Goal: Information Seeking & Learning: Learn about a topic

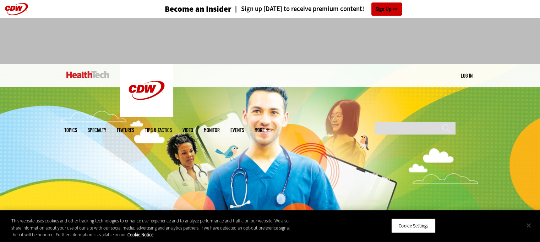
click at [528, 224] on button "Close" at bounding box center [529, 225] width 16 height 16
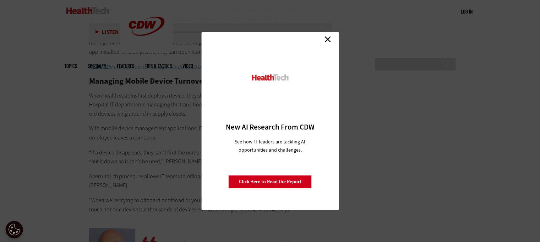
scroll to position [1282, 0]
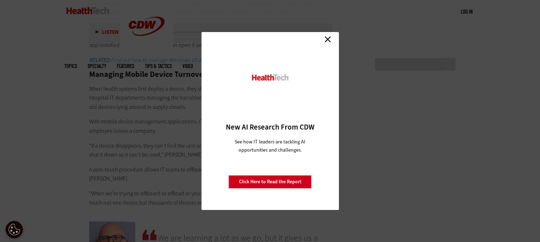
click at [328, 39] on link "Close" at bounding box center [328, 39] width 11 height 11
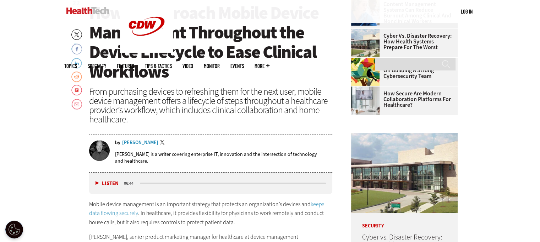
scroll to position [0, 0]
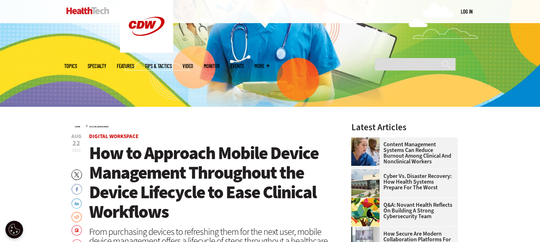
scroll to position [156, 0]
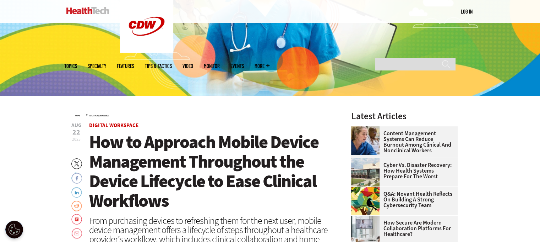
click at [168, 158] on span "How to Approach Mobile Device Management Throughout the Device Lifecycle to Eas…" at bounding box center [204, 171] width 230 height 82
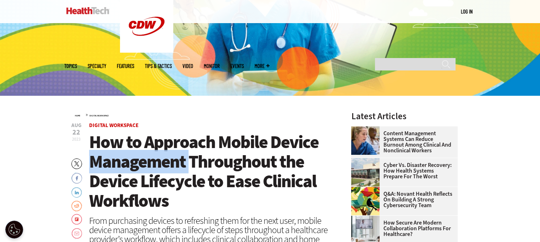
click at [168, 158] on span "How to Approach Mobile Device Management Throughout the Device Lifecycle to Eas…" at bounding box center [204, 171] width 230 height 82
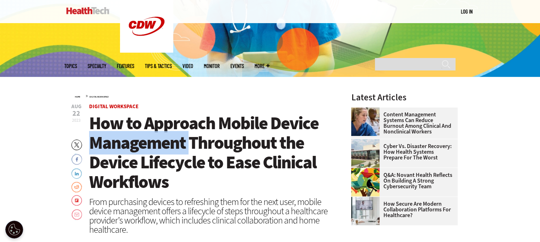
scroll to position [176, 0]
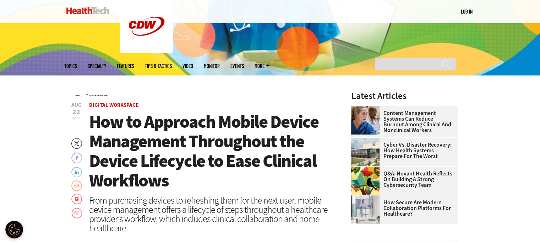
click at [125, 106] on link "Digital Workspace" at bounding box center [113, 104] width 49 height 7
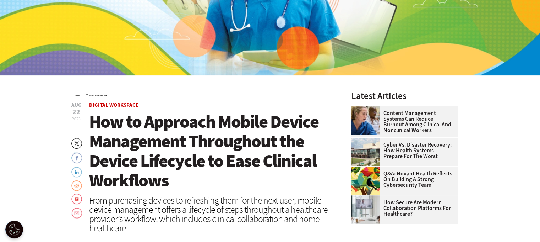
click at [97, 95] on link "Digital Workspace" at bounding box center [99, 95] width 19 height 3
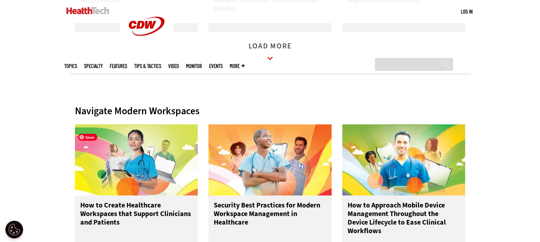
scroll to position [1321, 0]
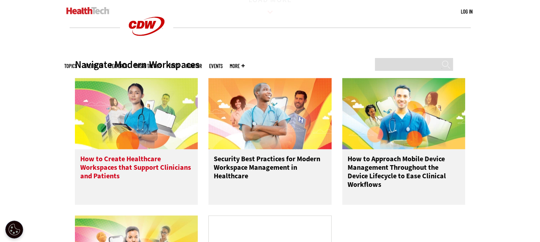
click at [149, 168] on h3 "How to Create Healthcare Workspaces that Support Clinicians and Patients" at bounding box center [136, 171] width 113 height 34
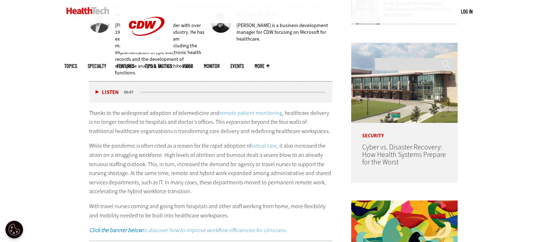
scroll to position [379, 0]
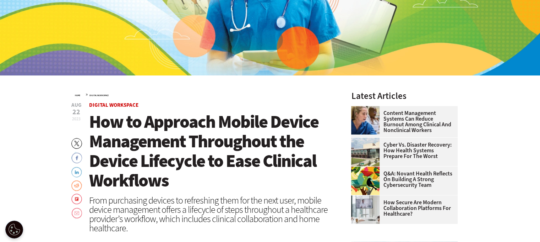
scroll to position [176, 0]
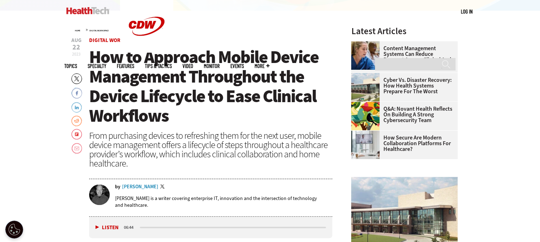
scroll to position [241, 0]
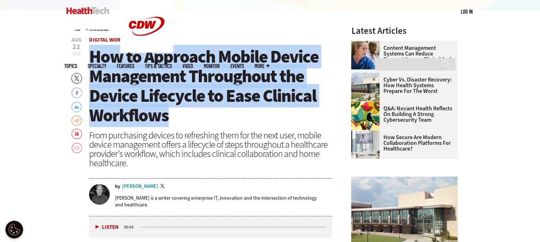
drag, startPoint x: 88, startPoint y: 57, endPoint x: 204, endPoint y: 112, distance: 128.0
copy span "How to Approach Mobile Device Management Throughout the Device Lifecycle to Eas…"
